Goal: Transaction & Acquisition: Download file/media

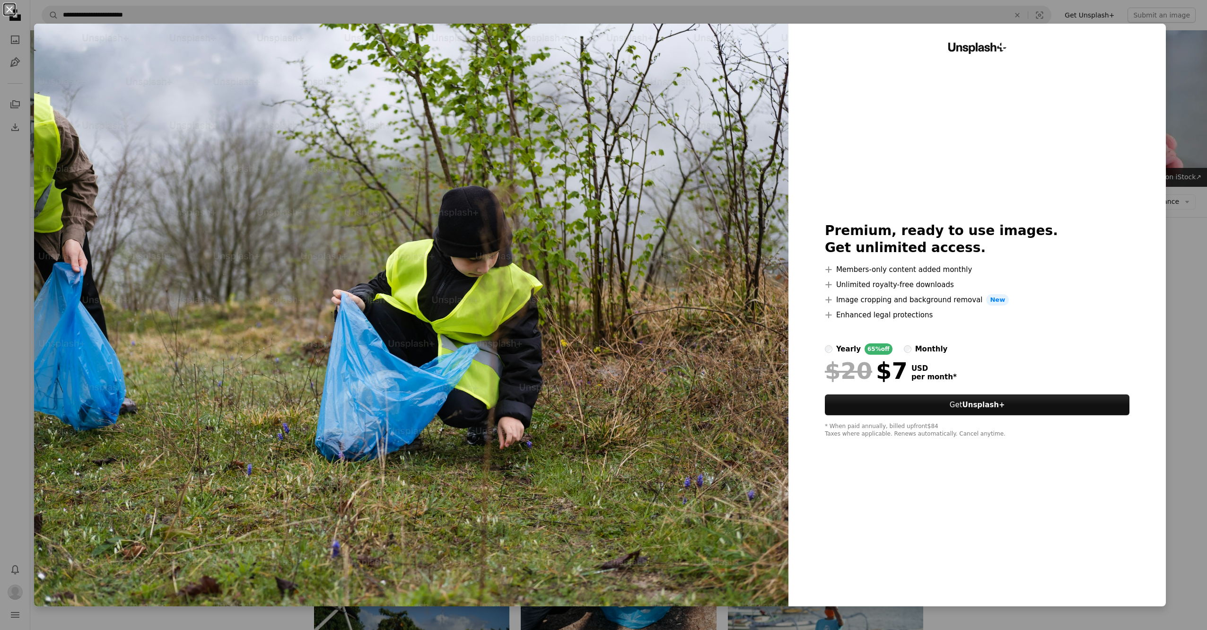
click at [7, 9] on button "An X shape" at bounding box center [9, 9] width 11 height 11
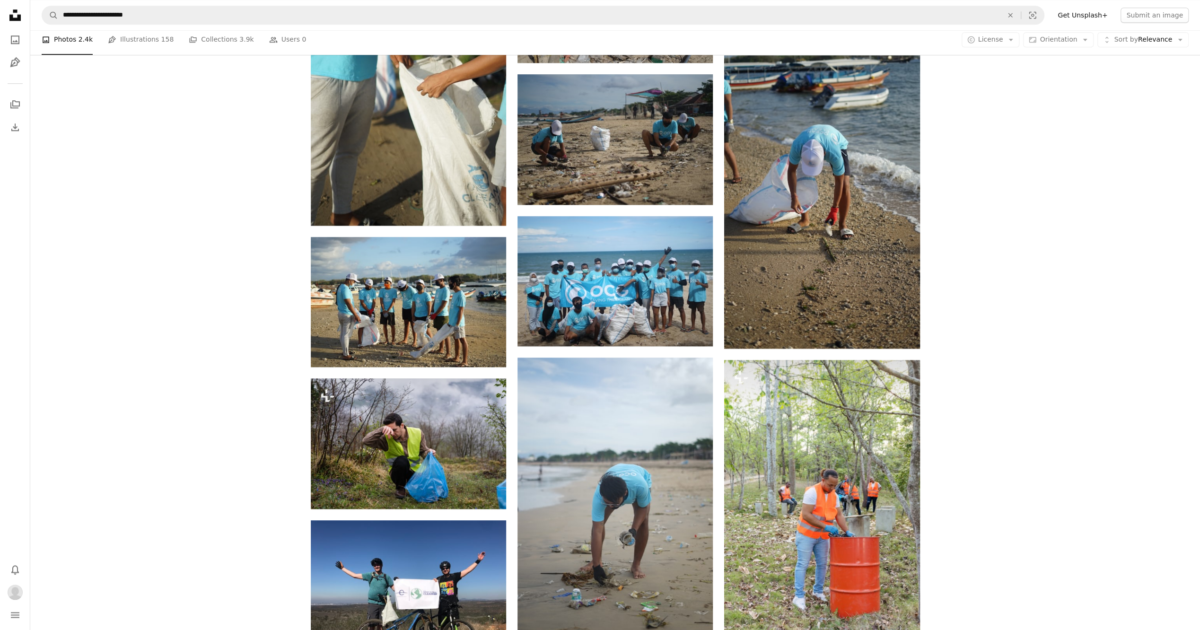
scroll to position [1059, 0]
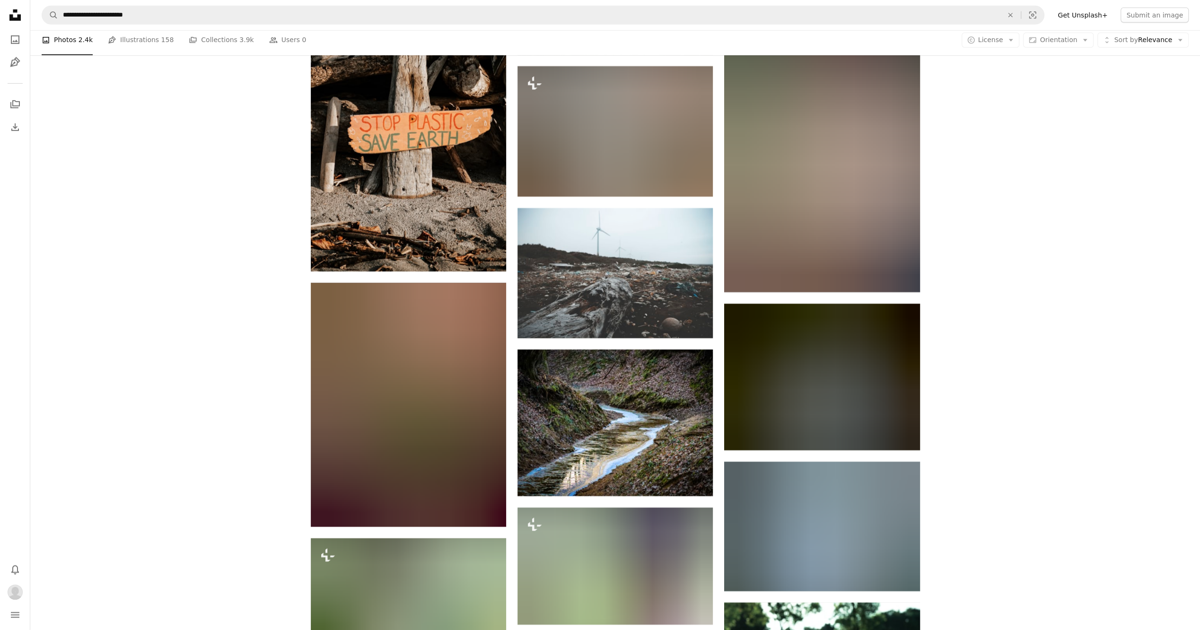
scroll to position [2951, 0]
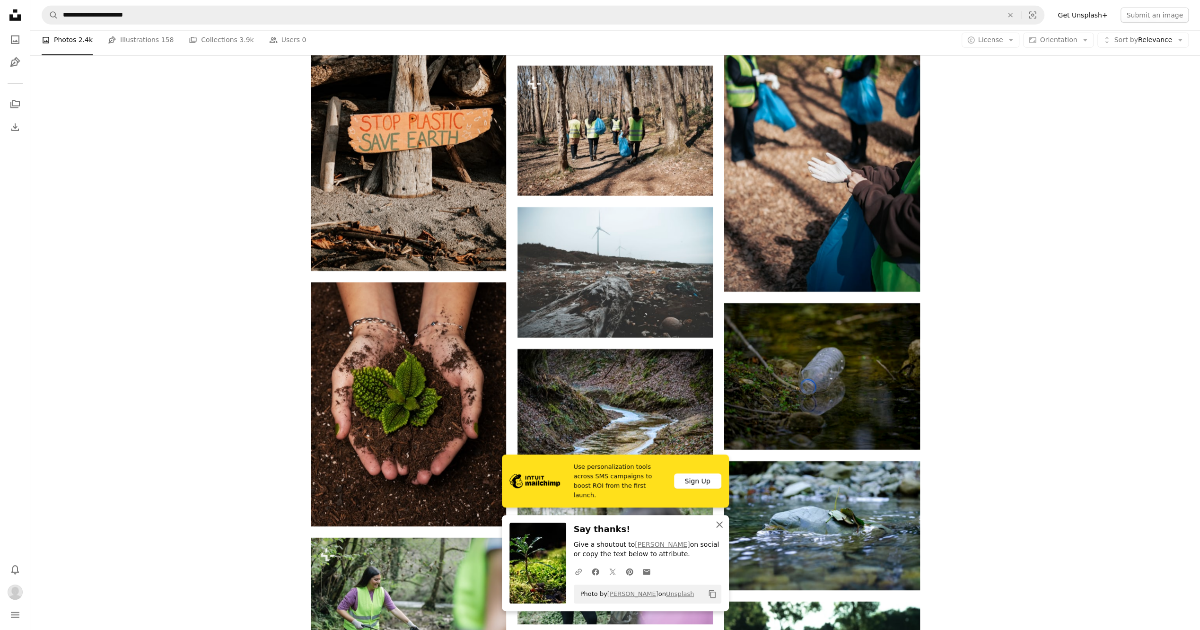
click at [716, 524] on icon "An X shape" at bounding box center [719, 524] width 11 height 11
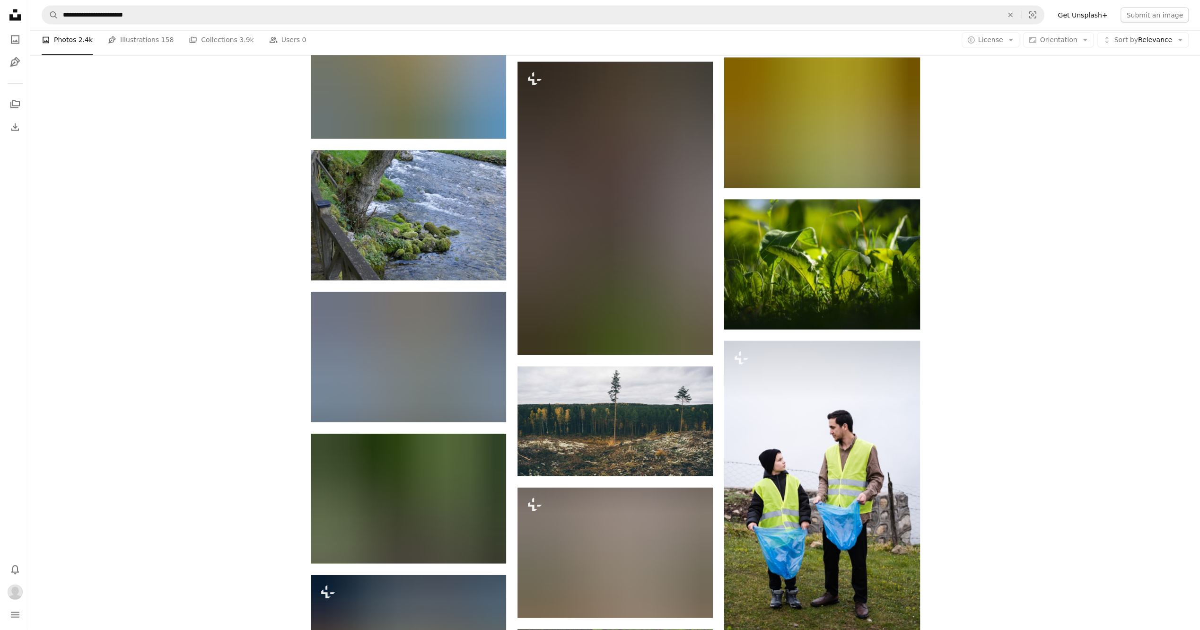
scroll to position [5506, 0]
